Goal: Transaction & Acquisition: Purchase product/service

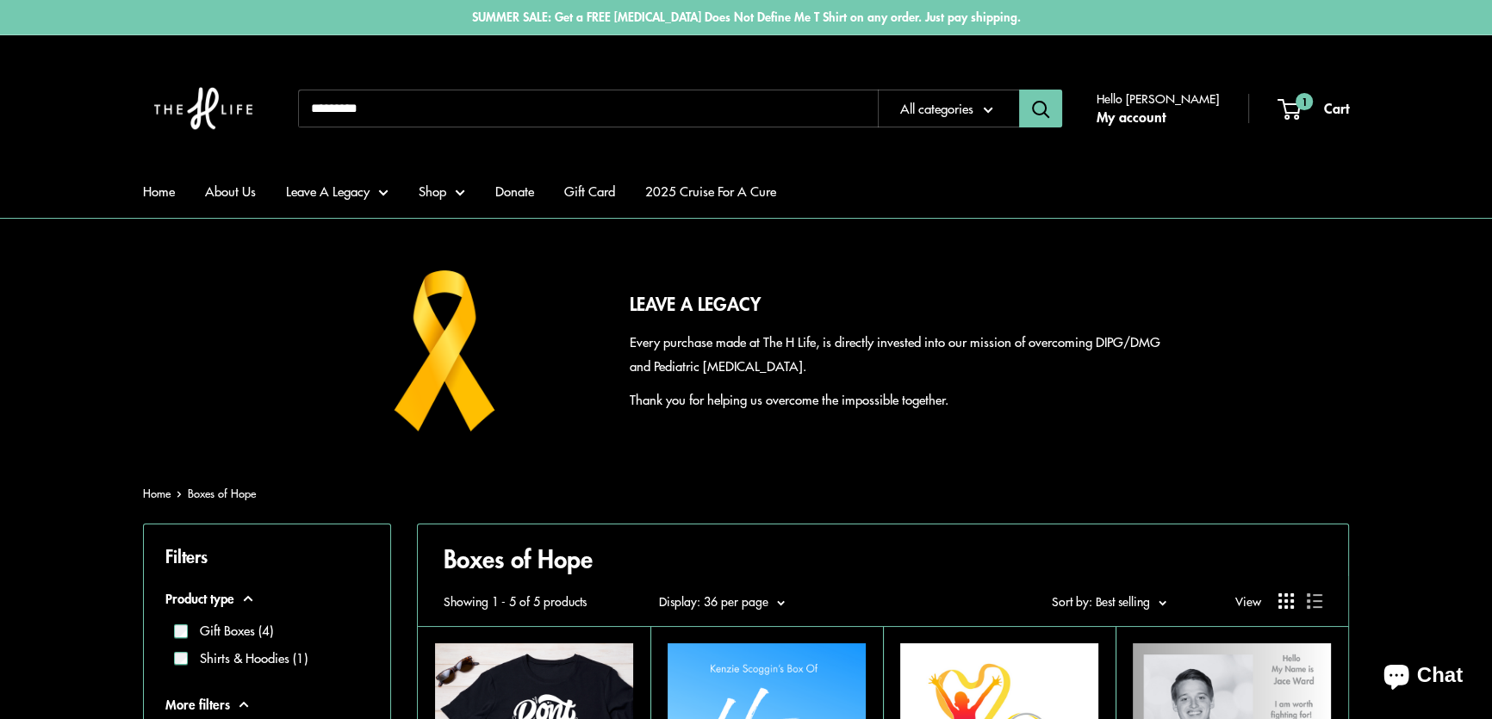
click at [392, 110] on input "Search..." at bounding box center [588, 109] width 580 height 38
type input "**********"
click at [1019, 90] on button "Search" at bounding box center [1040, 109] width 43 height 38
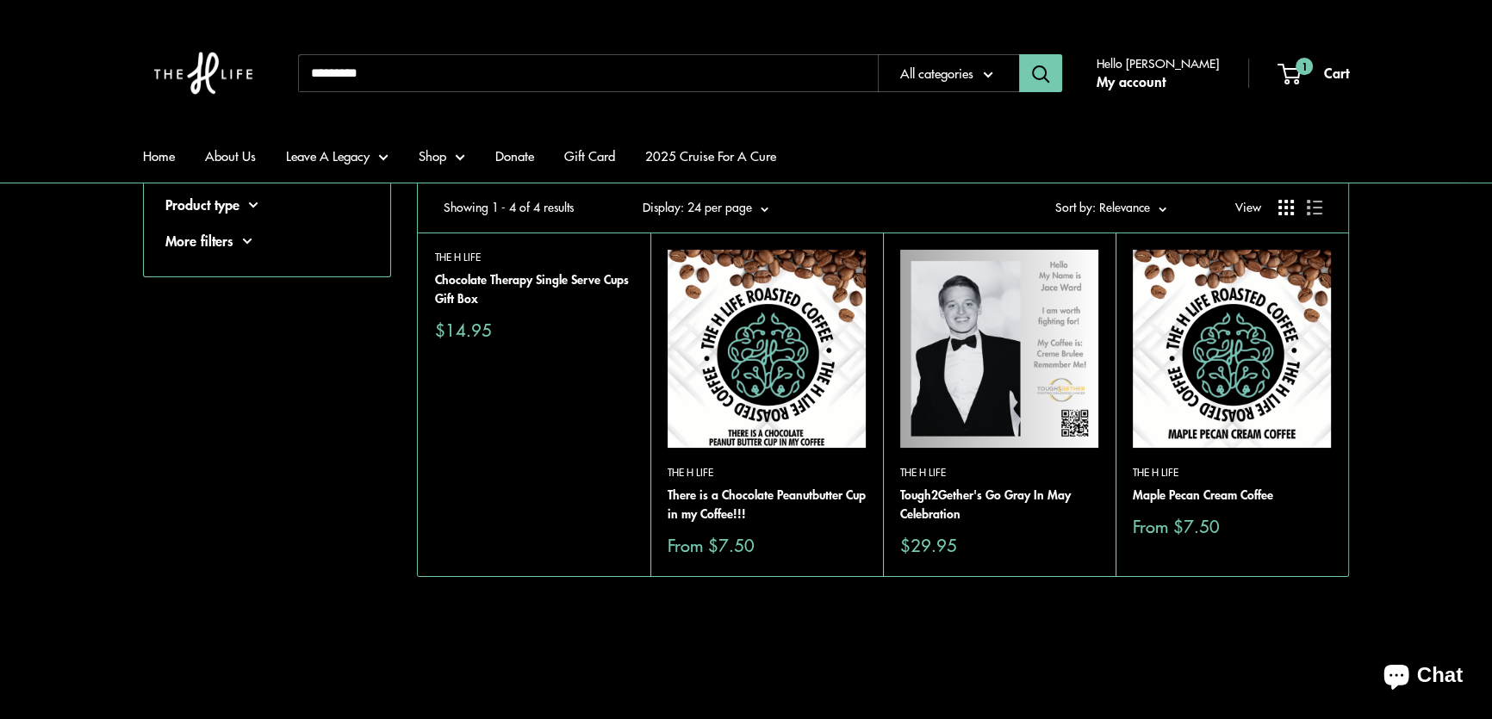
scroll to position [156, 0]
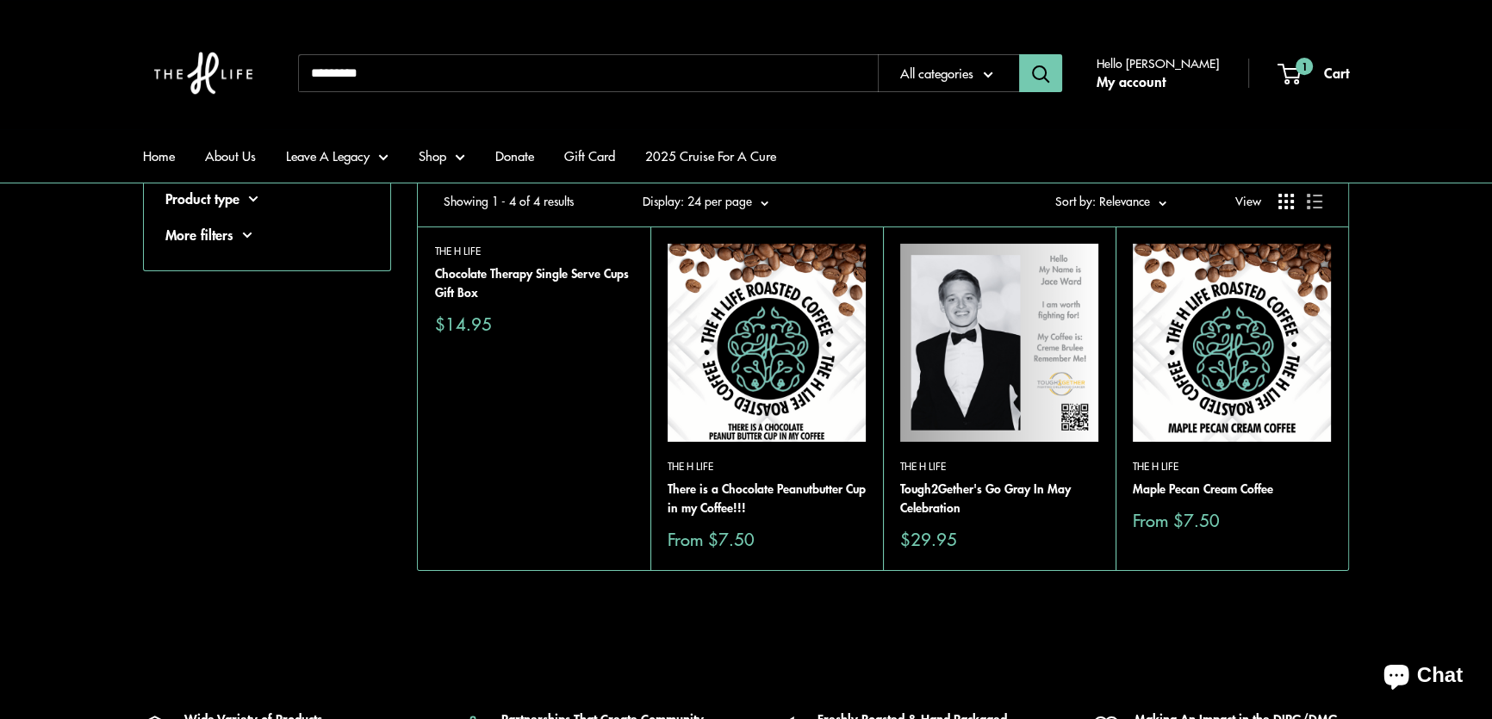
click at [0, 0] on img at bounding box center [0, 0] width 0 height 0
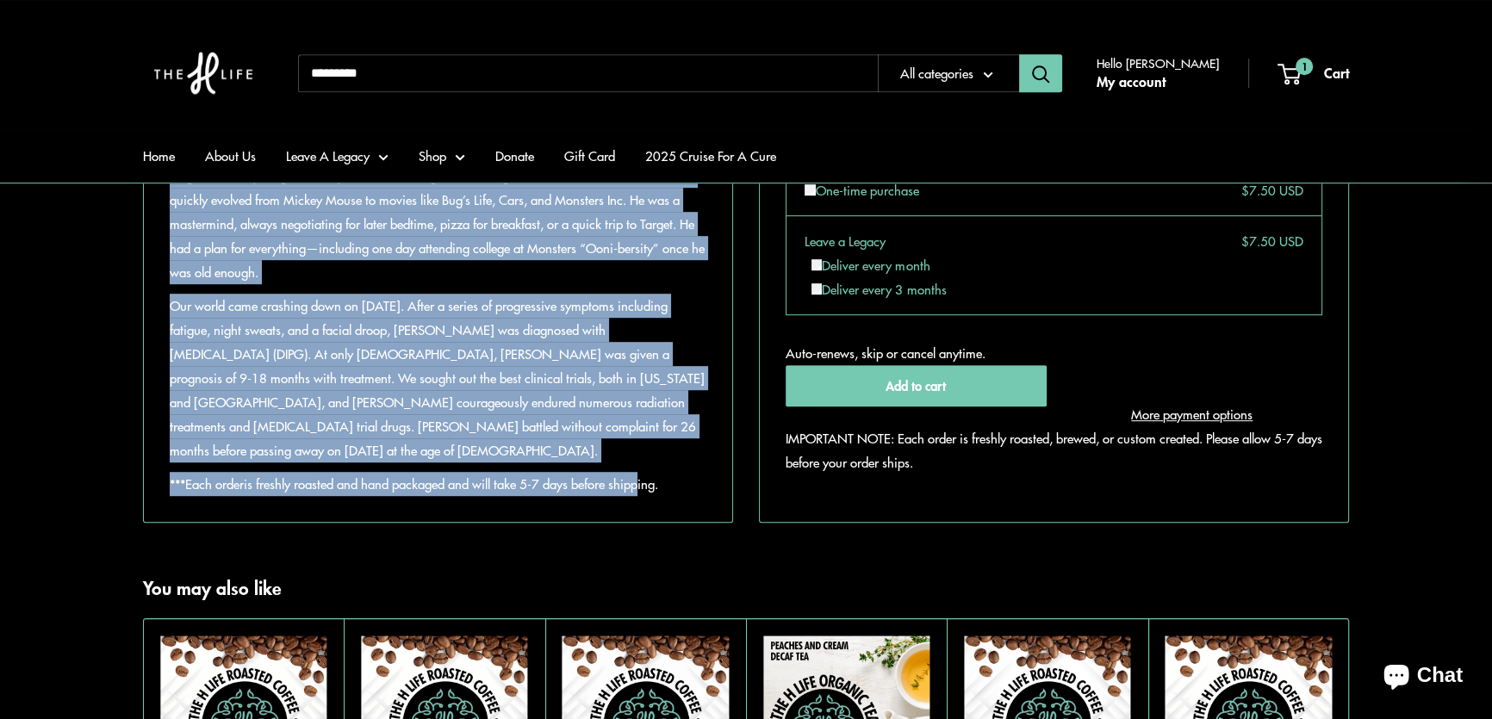
scroll to position [1252, 0]
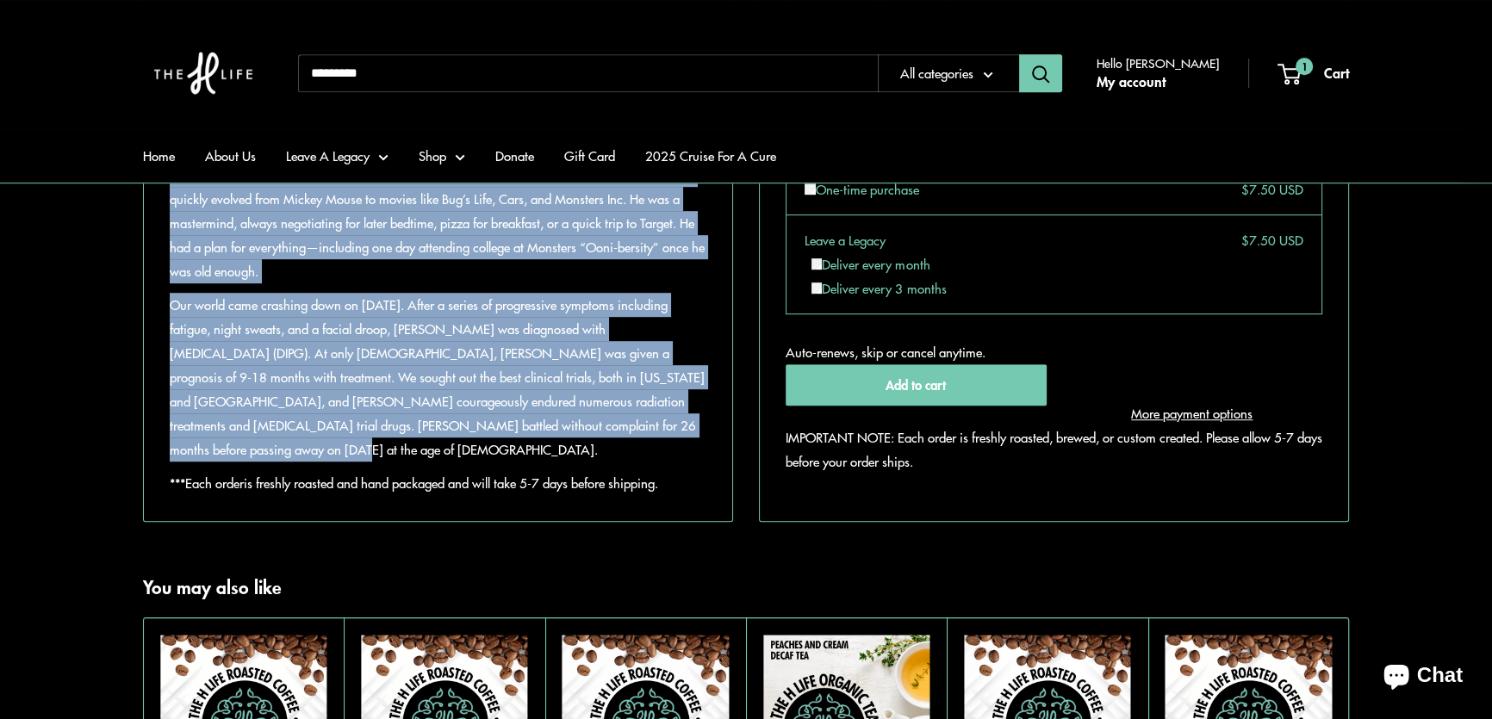
drag, startPoint x: 170, startPoint y: 301, endPoint x: 680, endPoint y: 477, distance: 539.6
click at [680, 477] on div "Jack Overton's absolute love for Reese's Peanut Butter Cups inspired this coffe…" at bounding box center [438, 149] width 537 height 693
copy div "At 11:08pm on March 1, 2015, Jack Caldwell Overton entered our world and stole …"
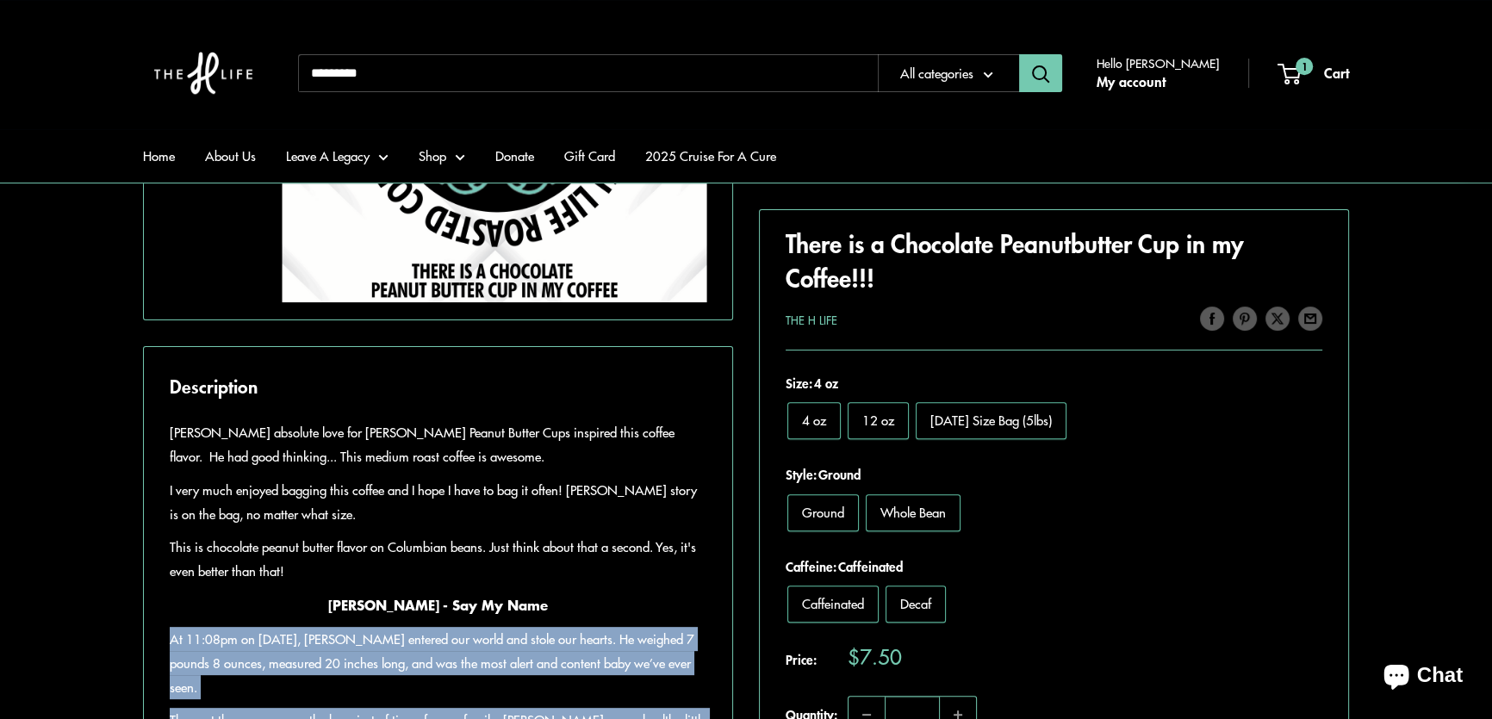
scroll to position [391, 0]
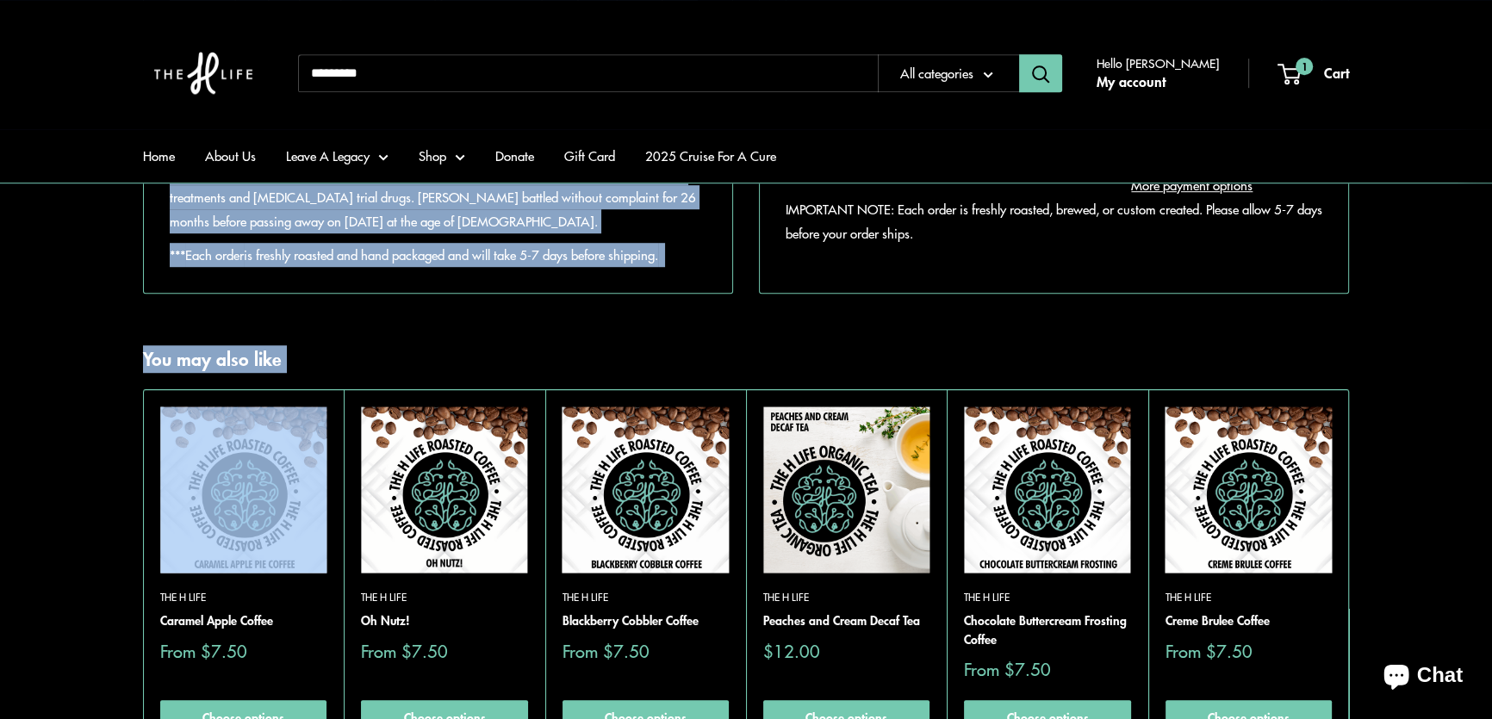
scroll to position [1488, 0]
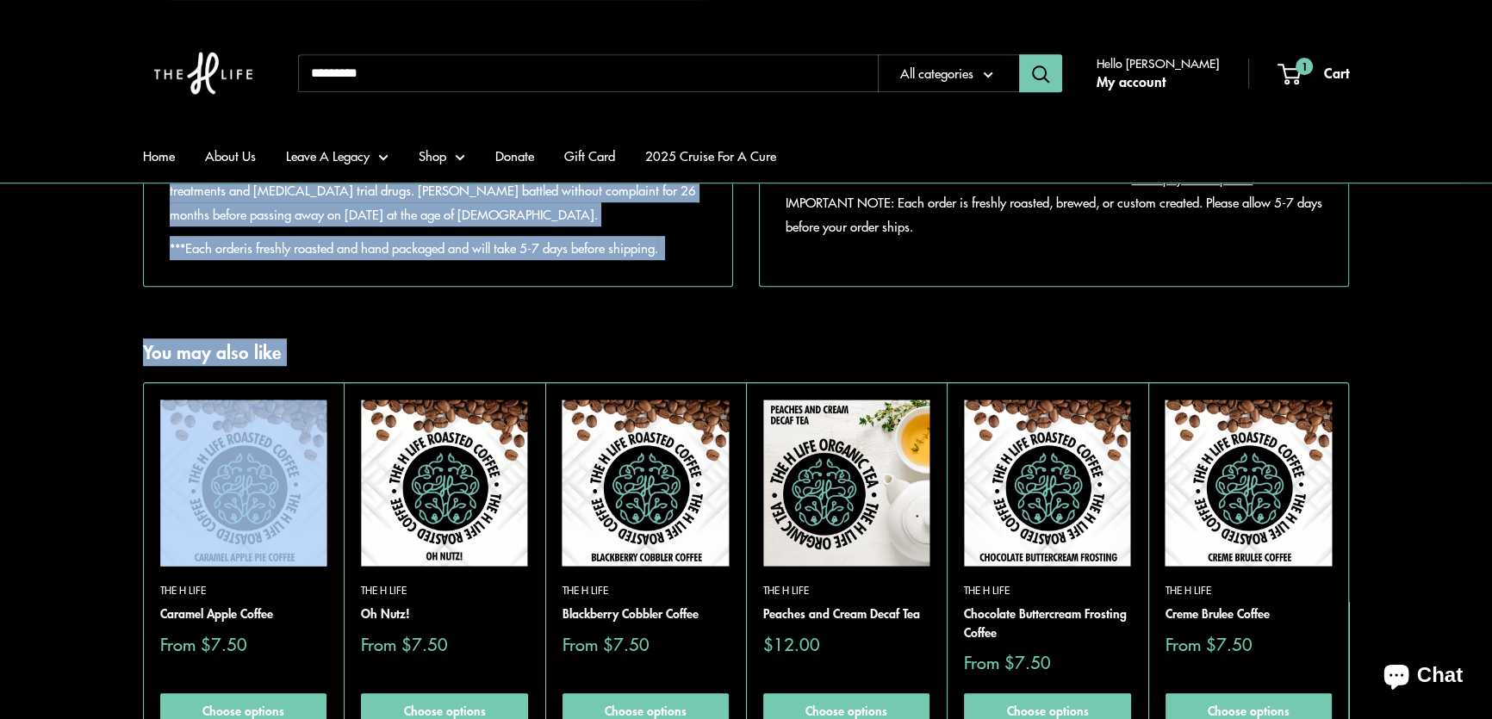
drag, startPoint x: 261, startPoint y: 305, endPoint x: 674, endPoint y: 279, distance: 413.4
copy div "At 11:08pm on March 1, 2015, Jack Caldwell Overton entered our world and stole …"
